Goal: Task Accomplishment & Management: Complete application form

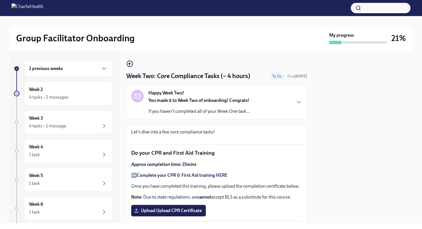
click at [199, 109] on p "If you haven't completed all of your Week One task..." at bounding box center [199, 111] width 101 height 6
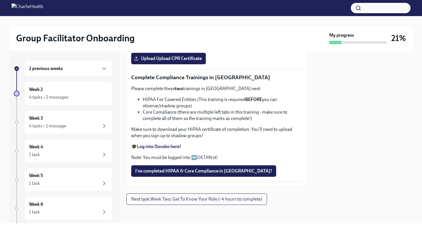
scroll to position [386, 0]
click at [183, 26] on strong "Complete your CPR & First Aid training HERE" at bounding box center [182, 22] width 91 height 5
click at [145, 61] on span "Upload Upload CPR Certificate" at bounding box center [168, 59] width 67 height 6
click at [0, 0] on input "Upload Upload CPR Certificate" at bounding box center [0, 0] width 0 height 0
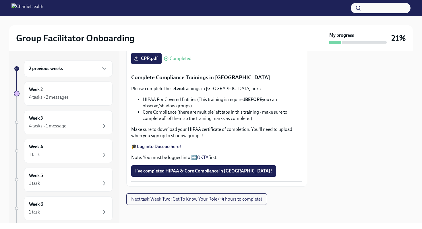
scroll to position [505, 0]
click at [188, 202] on span "Next task : Week Two: Get To Know Your Role (~4 hours to complete)" at bounding box center [196, 200] width 131 height 6
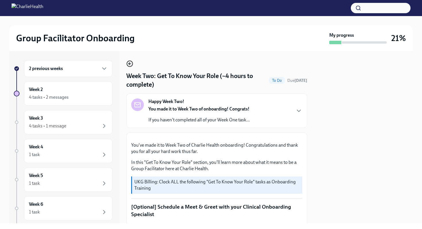
click at [129, 64] on icon "button" at bounding box center [129, 63] width 7 height 7
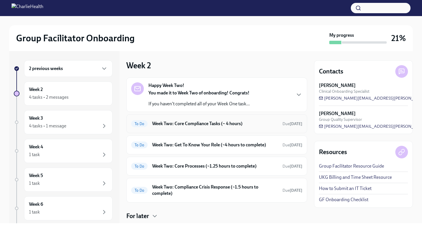
click at [207, 123] on h6 "Week Two: Core Compliance Tasks (~ 4 hours)" at bounding box center [215, 124] width 126 height 6
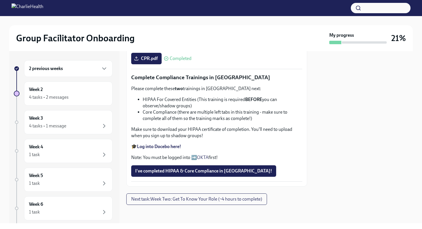
scroll to position [324, 0]
